Goal: Task Accomplishment & Management: Manage account settings

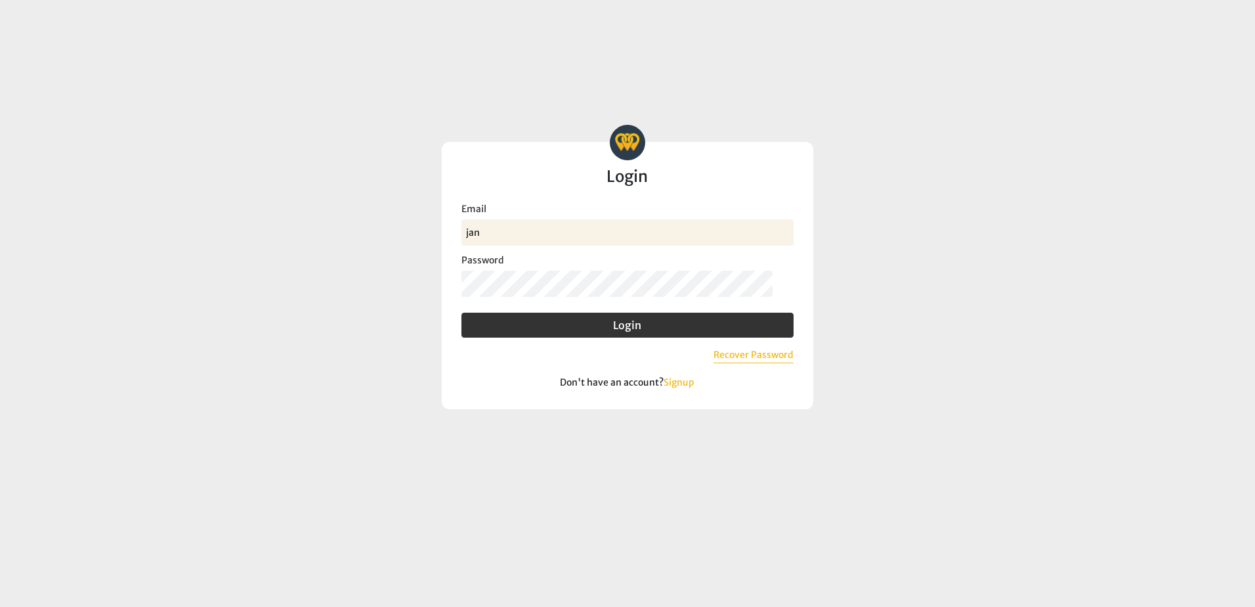
type input "[PERSON_NAME][EMAIL_ADDRESS][DOMAIN_NAME]"
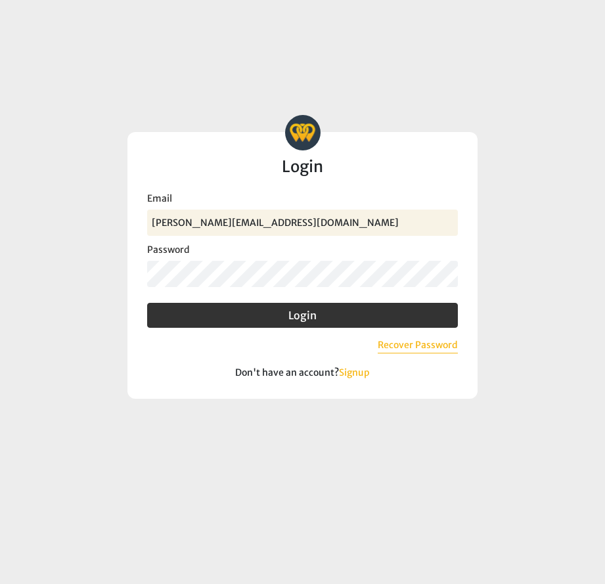
drag, startPoint x: 508, startPoint y: 74, endPoint x: 548, endPoint y: 73, distance: 40.1
click at [550, 128] on login "Benchmark Intelligence Login Invalid email or password. Try again, recover your…" at bounding box center [302, 292] width 605 height 584
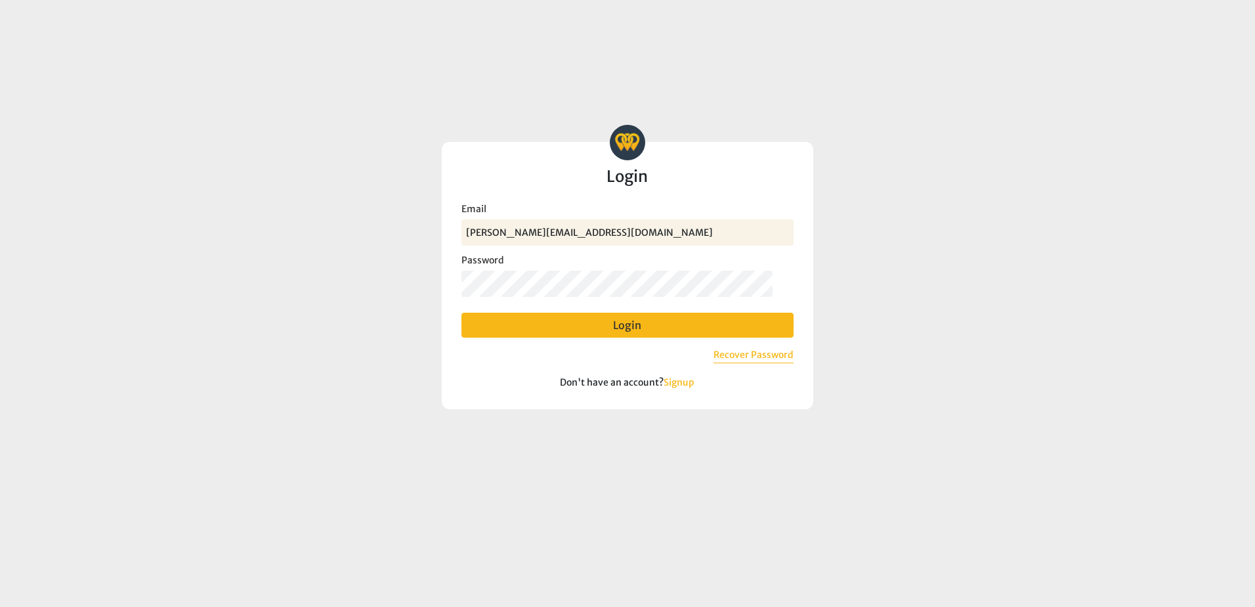
click at [630, 321] on button "Login" at bounding box center [628, 325] width 332 height 25
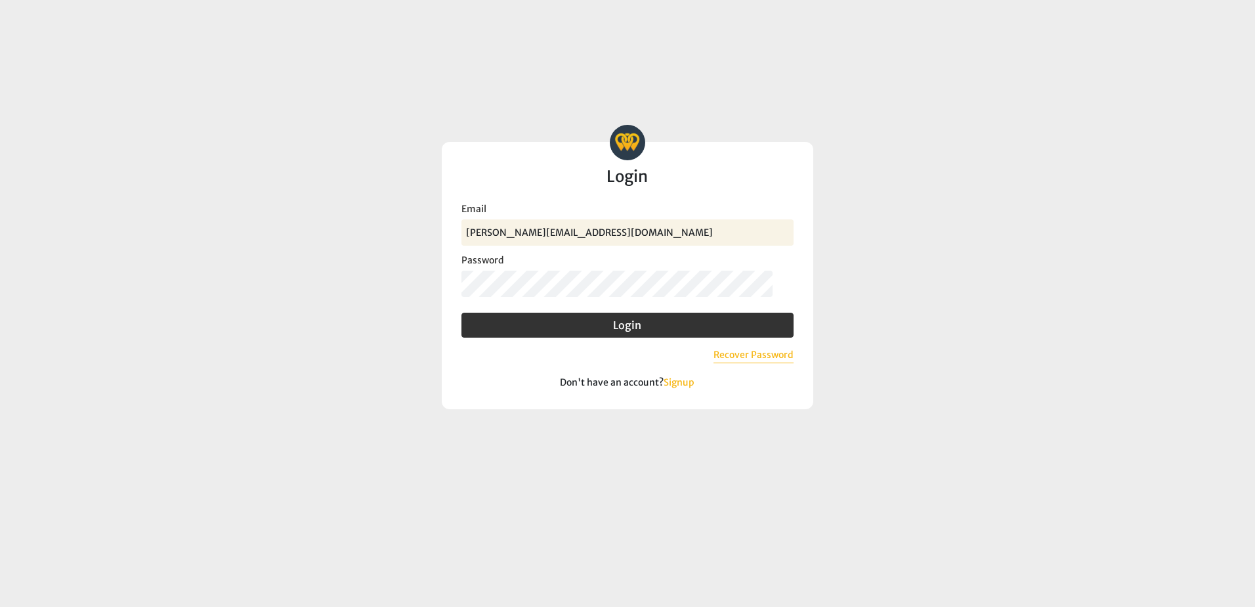
click at [367, 309] on login-form "Benchmark Intelligence Login Invalid email or password. Try again, recover your…" at bounding box center [628, 267] width 620 height 284
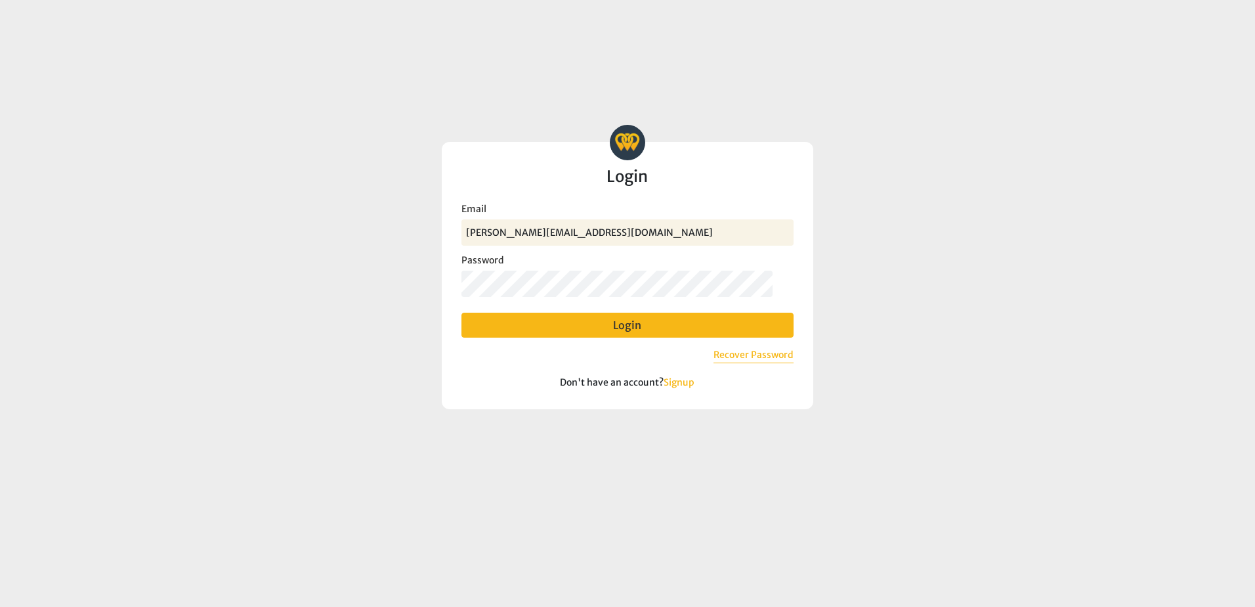
click at [603, 337] on button "Login" at bounding box center [628, 325] width 332 height 25
click at [628, 337] on button "Login" at bounding box center [628, 325] width 332 height 25
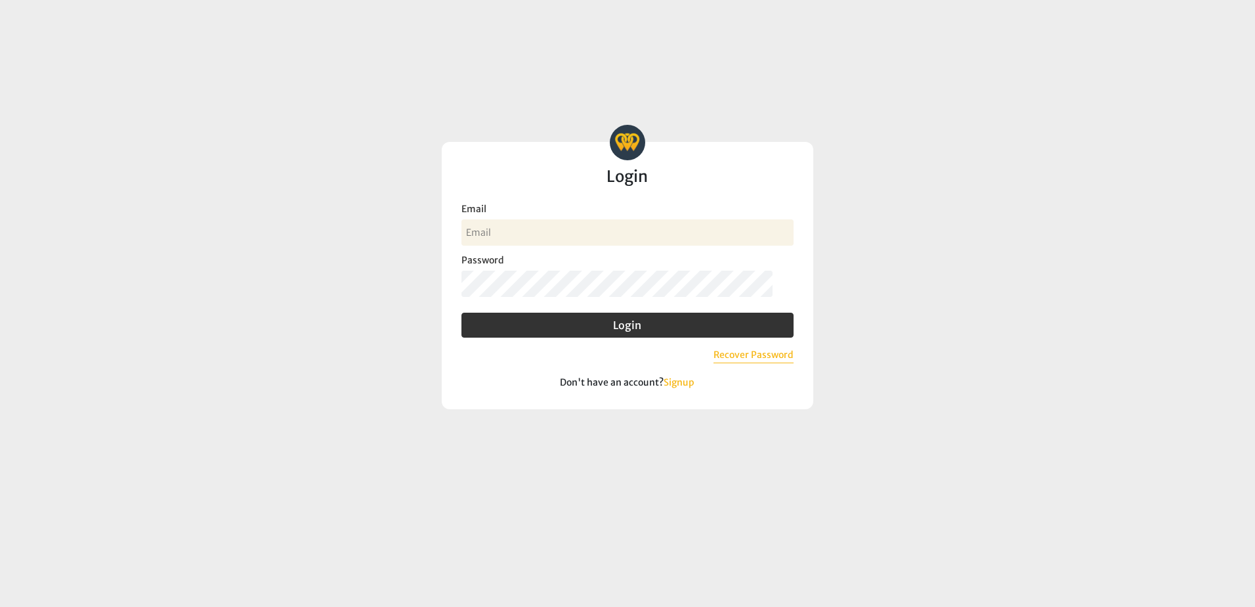
click at [490, 230] on input "Email" at bounding box center [628, 232] width 332 height 26
type input "[PERSON_NAME][EMAIL_ADDRESS][DOMAIN_NAME]"
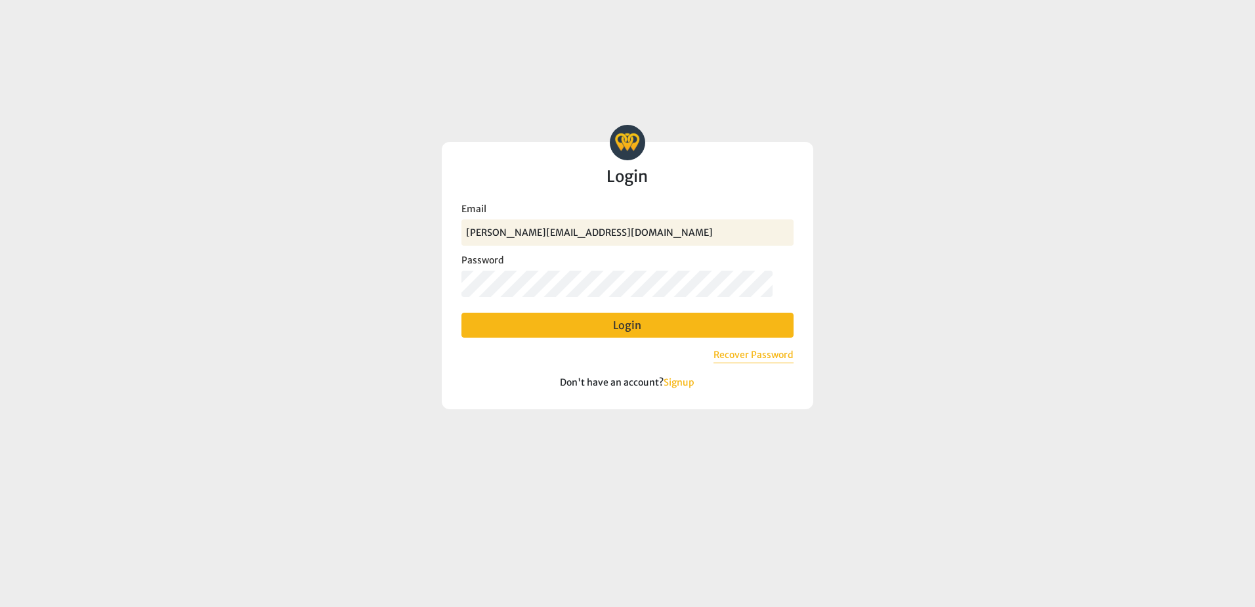
click at [616, 325] on button "Login" at bounding box center [628, 325] width 332 height 25
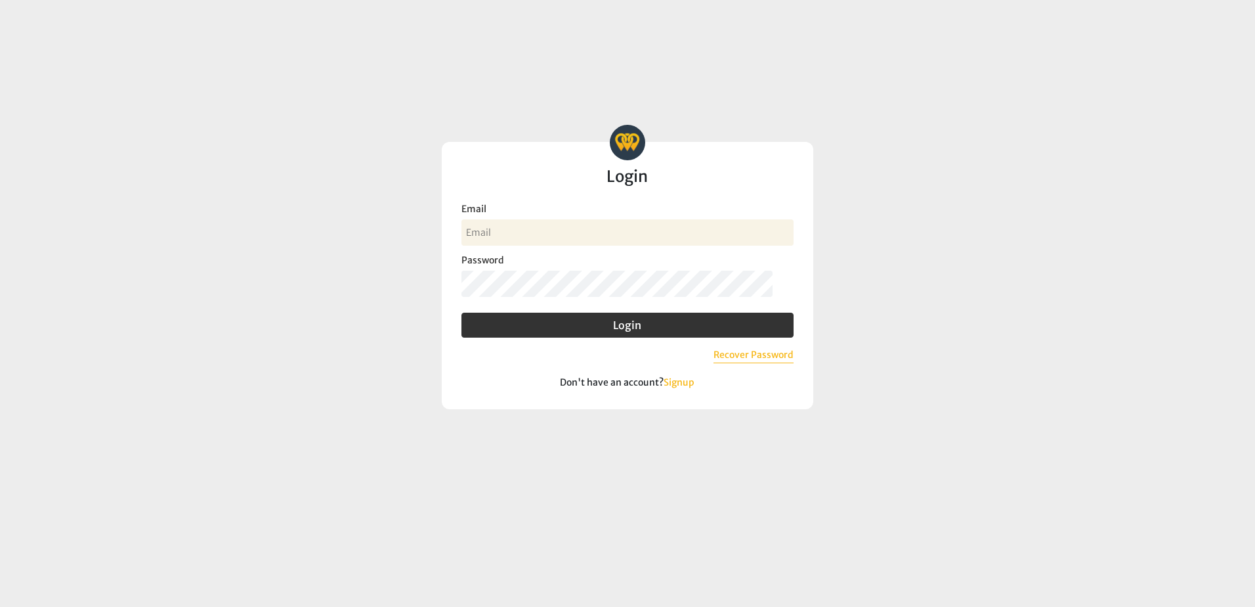
click at [510, 225] on input "Email" at bounding box center [628, 232] width 332 height 26
type input "[PERSON_NAME][EMAIL_ADDRESS][DOMAIN_NAME]"
click at [754, 355] on button "Recover Password" at bounding box center [754, 355] width 80 height 15
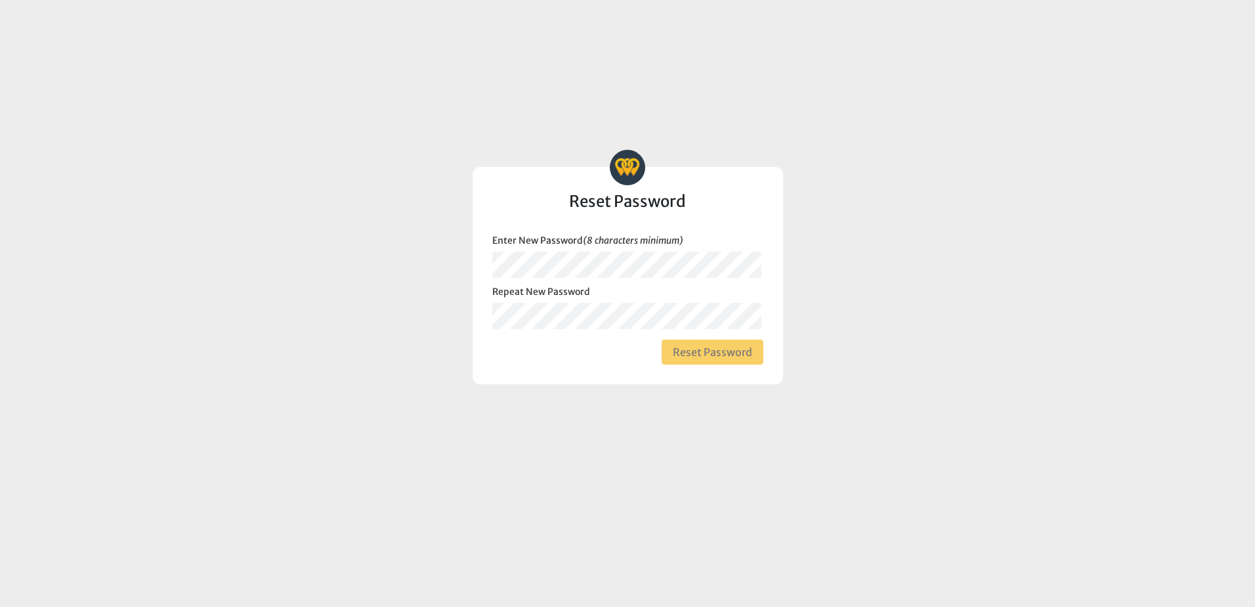
click at [736, 353] on button "Reset Password" at bounding box center [713, 351] width 102 height 25
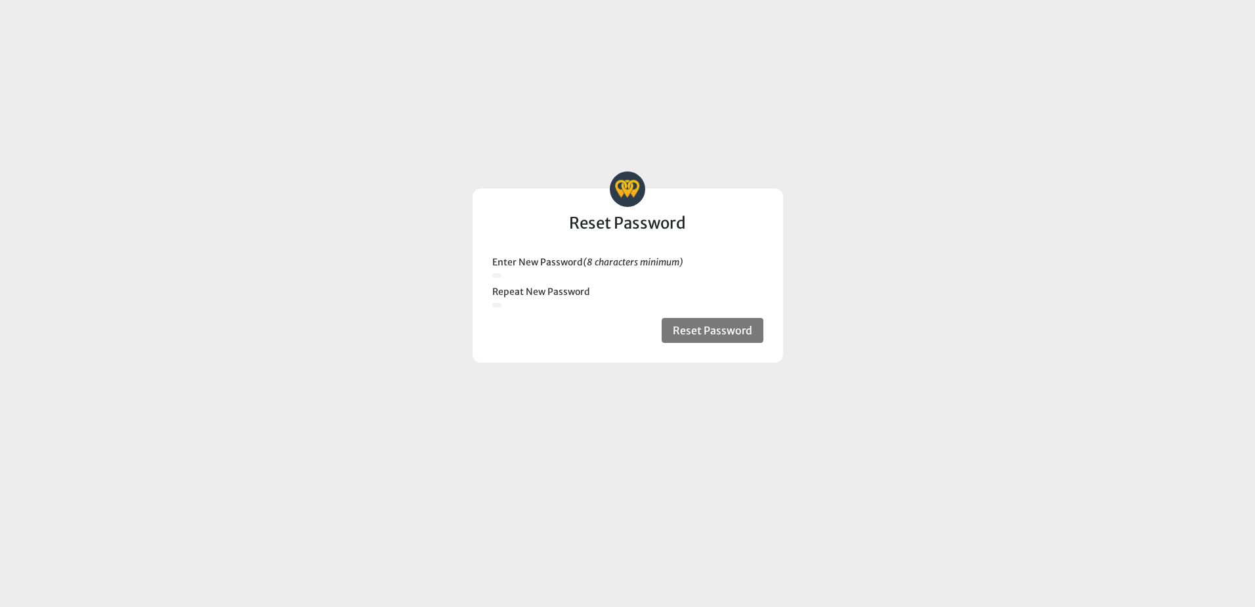
click at [0, 0] on link "Go to Login" at bounding box center [0, 0] width 0 height 0
